Goal: Information Seeking & Learning: Learn about a topic

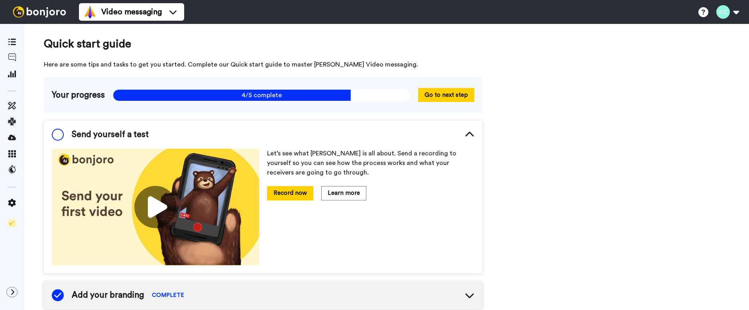
scroll to position [30, 0]
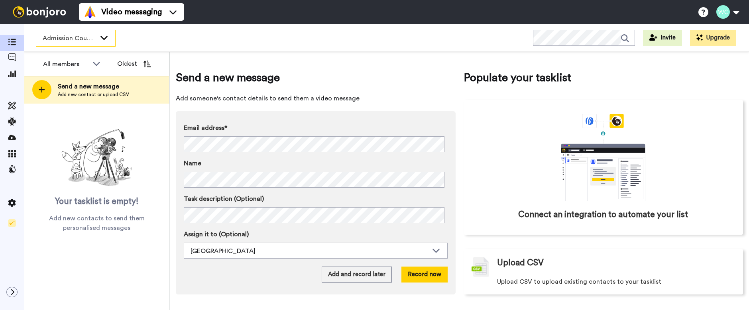
click at [103, 37] on icon at bounding box center [104, 37] width 10 height 8
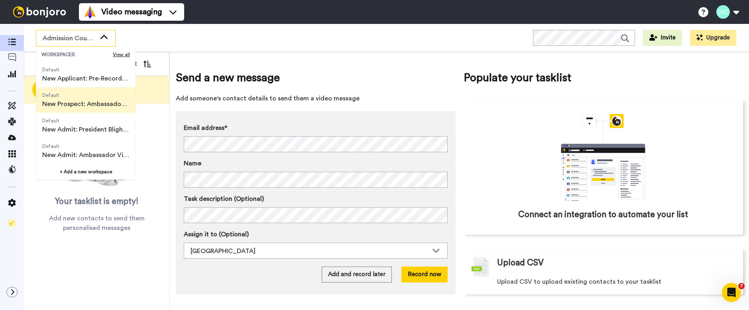
click at [94, 100] on span "New Prospect: Ambassador Video" at bounding box center [85, 104] width 87 height 10
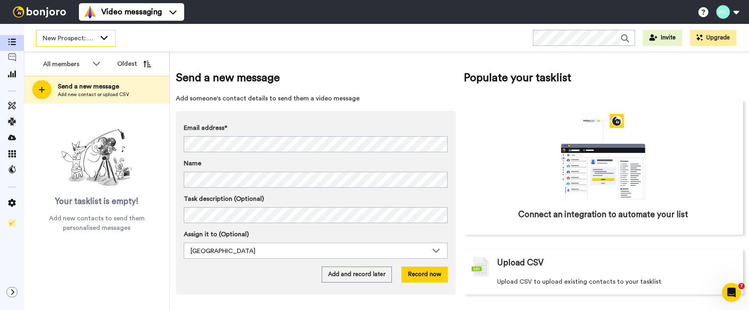
click at [106, 37] on icon at bounding box center [104, 37] width 10 height 8
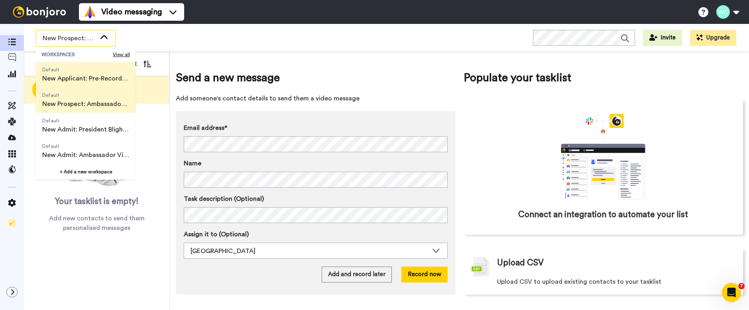
click at [90, 78] on span "New Applicant: Pre-Record Counselor" at bounding box center [85, 79] width 87 height 10
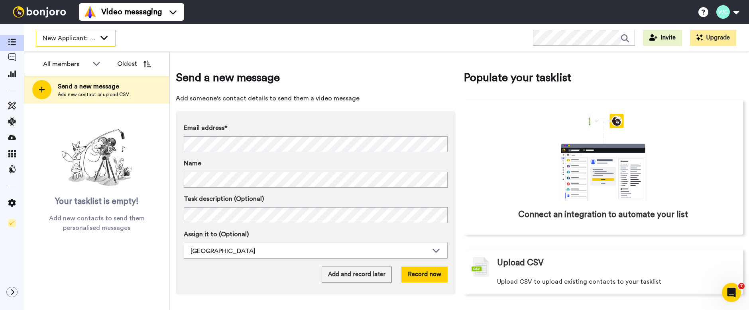
click at [99, 39] on div "New Applicant: Pre-Record Counselor" at bounding box center [75, 38] width 79 height 16
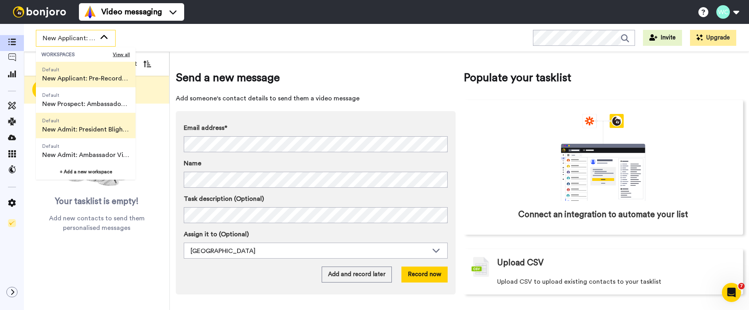
click at [89, 126] on span "New Admit: President Blight Video" at bounding box center [85, 130] width 87 height 10
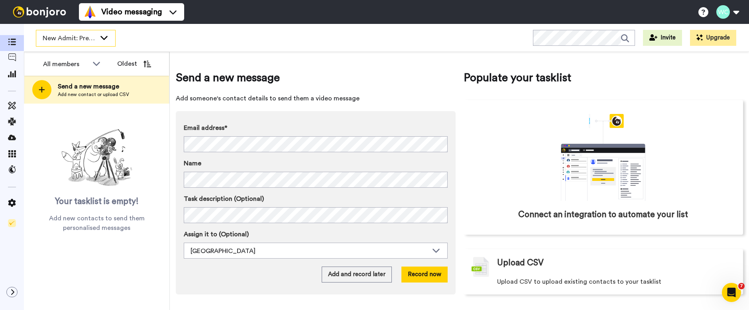
click at [98, 38] on div "New Admit: President Blight Video" at bounding box center [75, 38] width 79 height 16
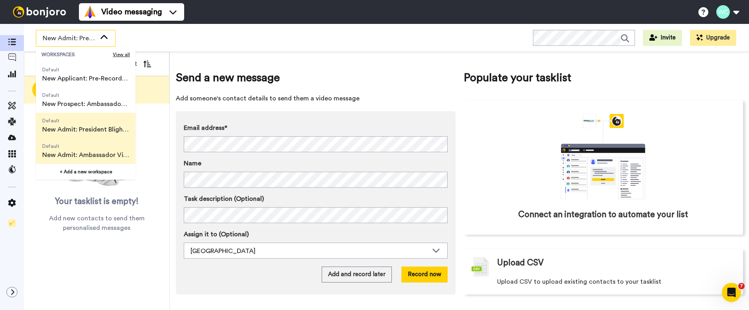
click at [86, 154] on span "New Admit: Ambassador Video" at bounding box center [85, 155] width 87 height 10
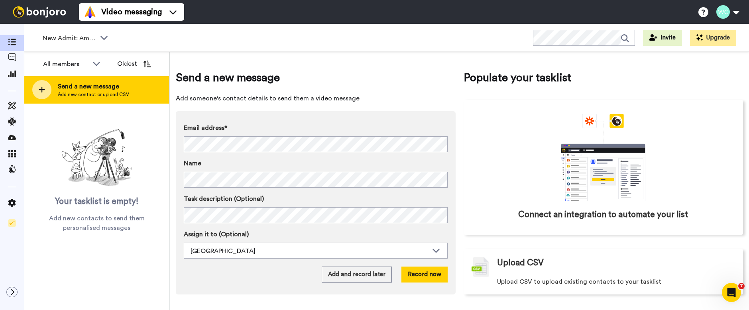
click at [44, 92] on icon at bounding box center [42, 89] width 6 height 7
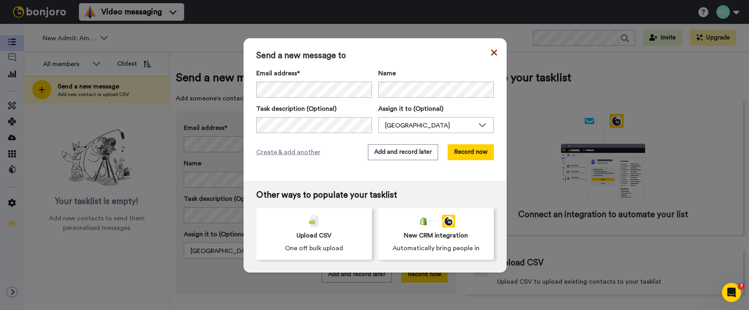
click at [491, 53] on icon at bounding box center [494, 52] width 6 height 6
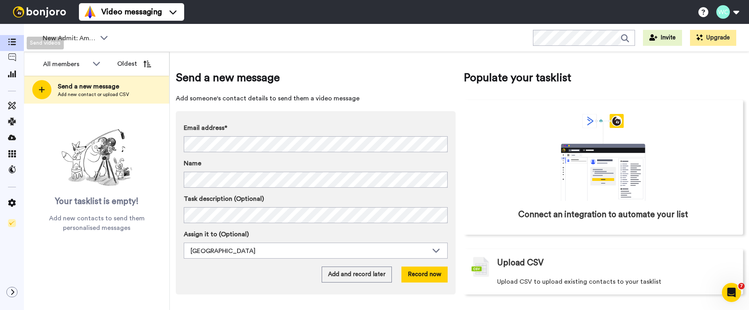
click at [11, 41] on icon at bounding box center [12, 42] width 8 height 7
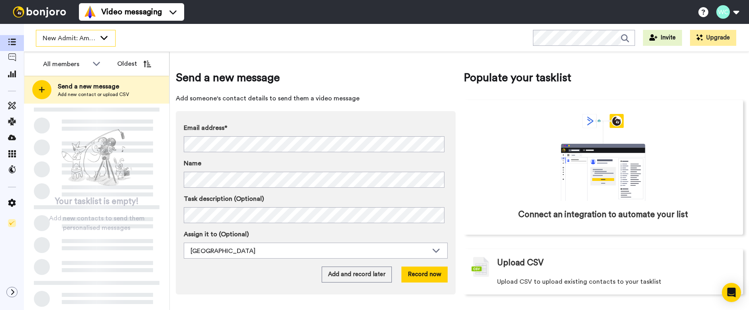
click at [105, 38] on icon at bounding box center [103, 38] width 7 height 4
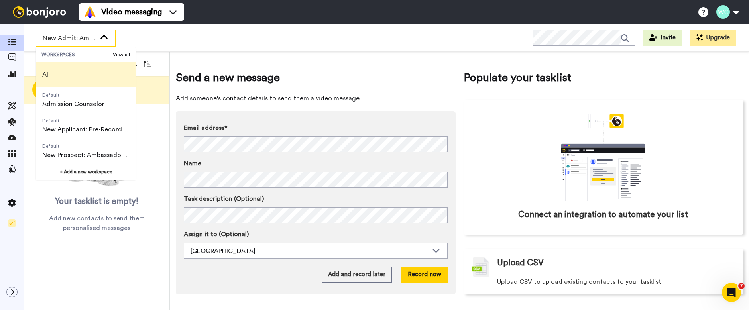
click at [49, 72] on span "All" at bounding box center [46, 75] width 8 height 10
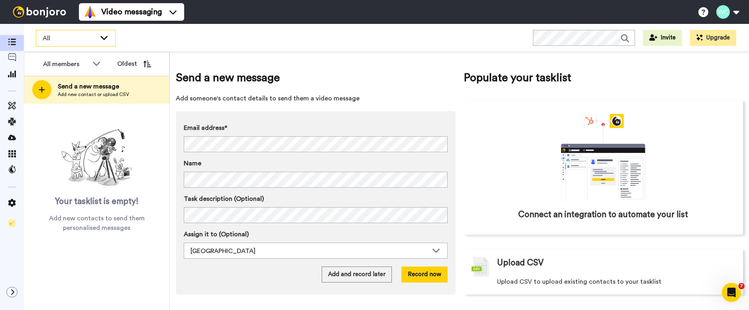
click at [109, 33] on div "All" at bounding box center [75, 38] width 79 height 16
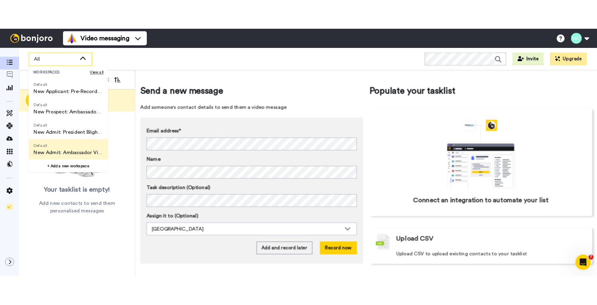
scroll to position [51, 0]
